Goal: Information Seeking & Learning: Learn about a topic

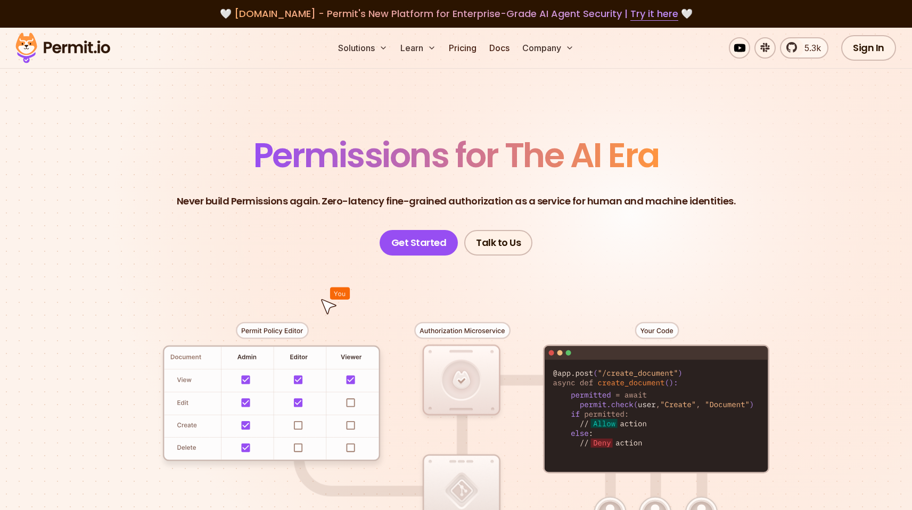
click at [280, 138] on span "Permissions for The AI Era" at bounding box center [456, 155] width 406 height 47
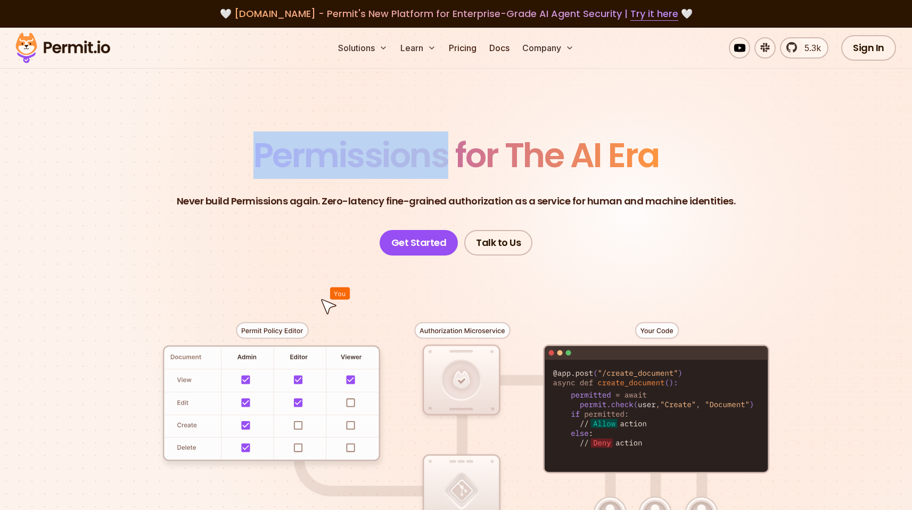
click at [280, 138] on span "Permissions for The AI Era" at bounding box center [456, 155] width 406 height 47
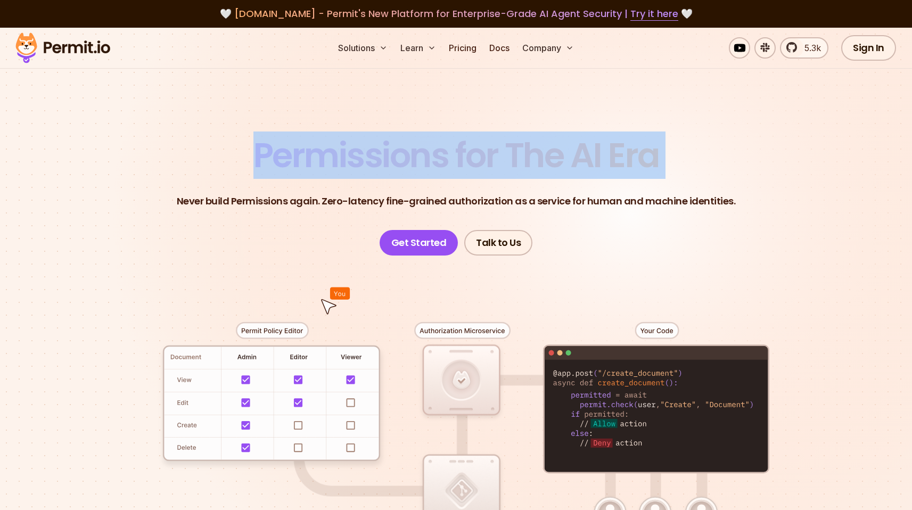
click at [280, 138] on span "Permissions for The AI Era" at bounding box center [456, 155] width 406 height 47
click at [276, 103] on section "Permissions for The AI Era Never build Permissions again. Zero-latency fine-gra…" at bounding box center [456, 379] width 912 height 703
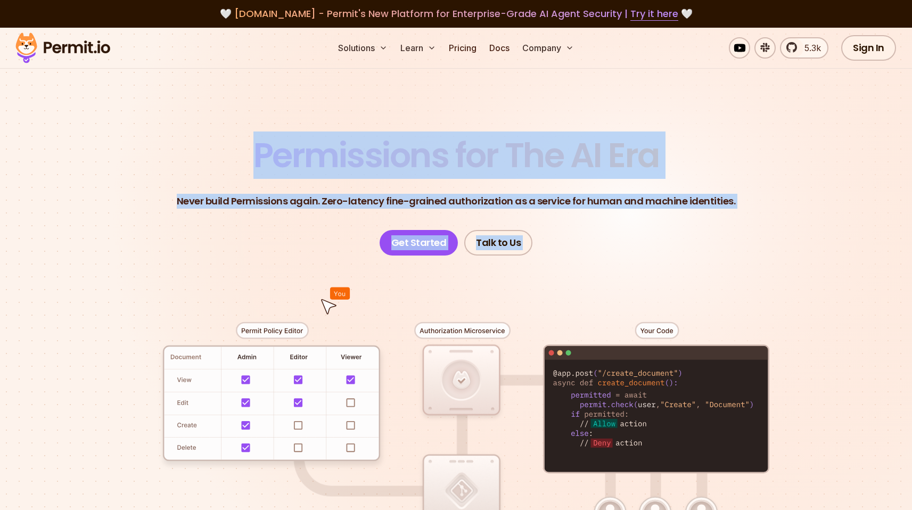
drag, startPoint x: 252, startPoint y: 88, endPoint x: 600, endPoint y: 214, distance: 369.2
click at [600, 277] on section "Permissions for The AI Era Never build Permissions again. Zero-latency fine-gra…" at bounding box center [456, 379] width 912 height 703
click at [600, 213] on header "Permissions for The AI Era Never build Permissions again. Zero-latency fine-gra…" at bounding box center [456, 196] width 745 height 117
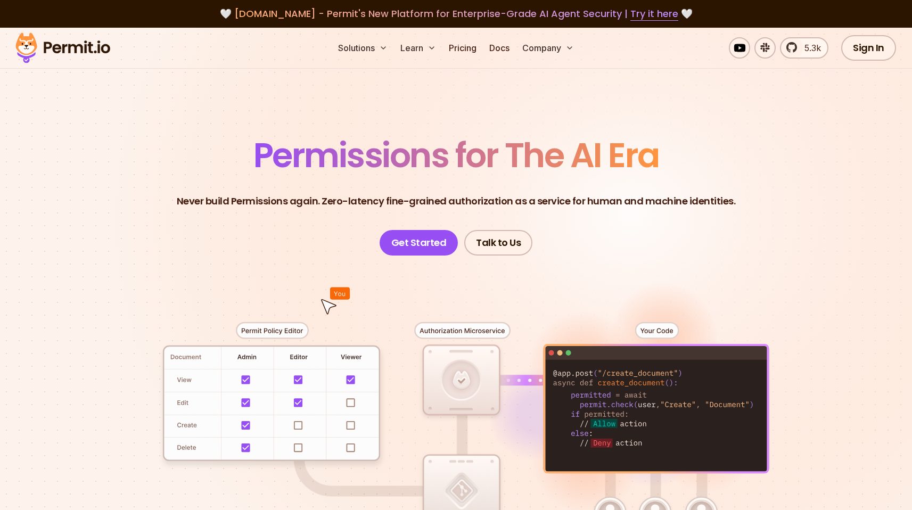
click at [674, 84] on section "Permissions for The AI Era Never build Permissions again. Zero-latency fine-gra…" at bounding box center [456, 379] width 912 height 703
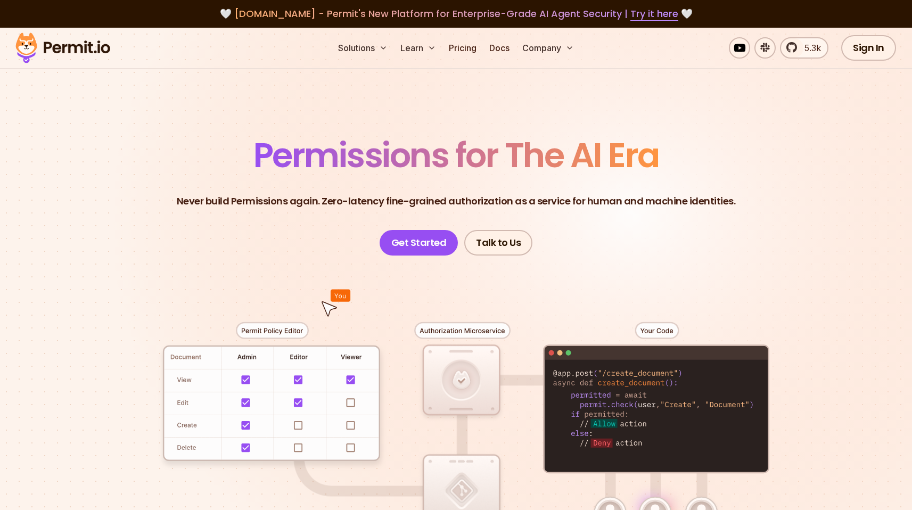
click at [744, 5] on div "🤍 [DOMAIN_NAME] - Permit's New Platform for Enterprise-Grade AI Agent Security …" at bounding box center [456, 14] width 912 height 28
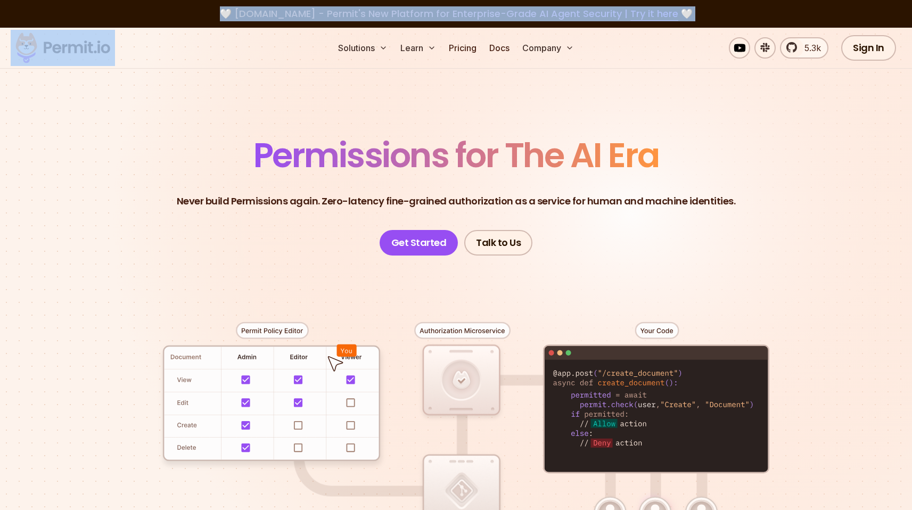
click at [744, 5] on div "🤍 [DOMAIN_NAME] - Permit's New Platform for Enterprise-Grade AI Agent Security …" at bounding box center [456, 14] width 912 height 28
